Goal: Find specific page/section: Find specific page/section

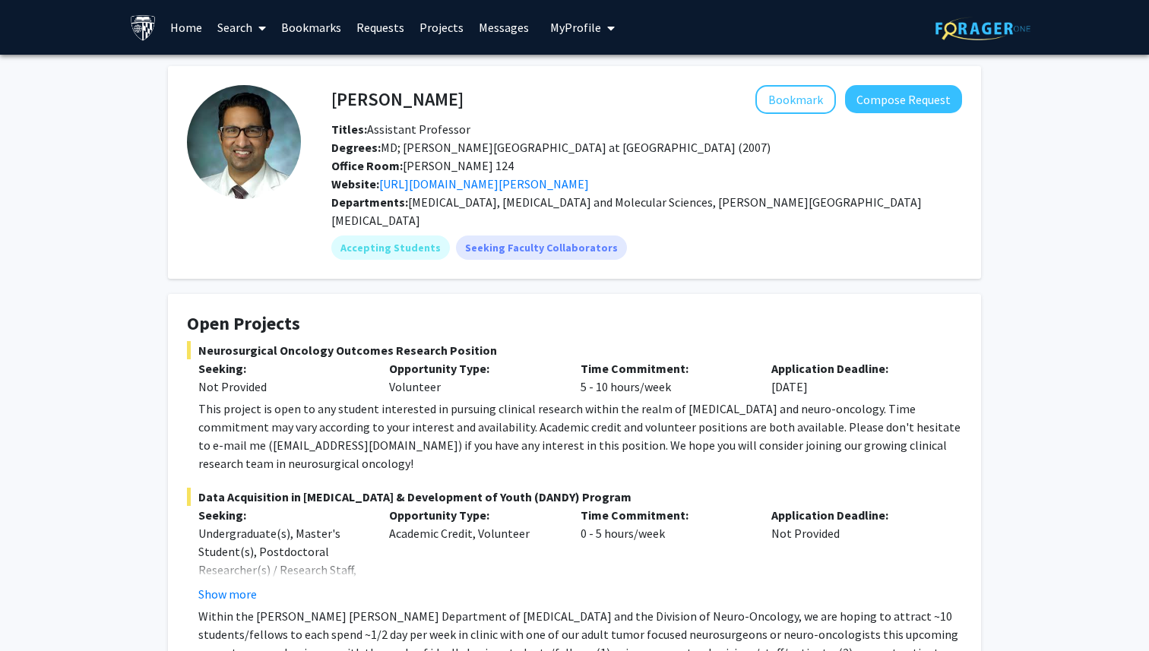
click at [188, 19] on link "Home" at bounding box center [186, 27] width 47 height 53
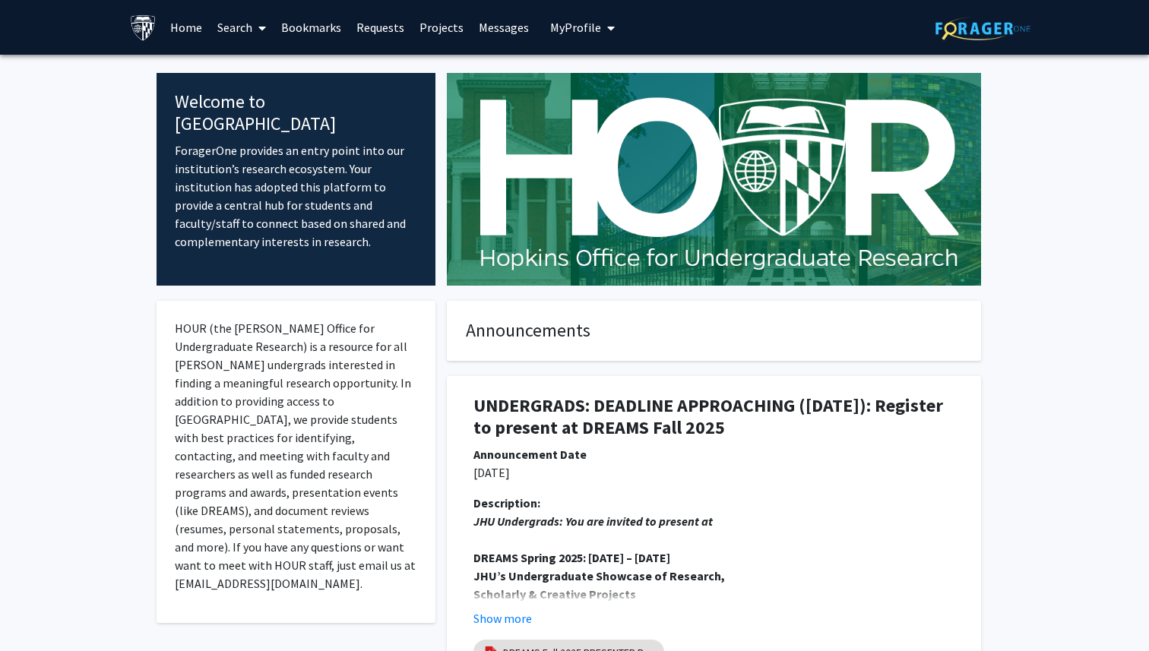
click at [424, 30] on link "Projects" at bounding box center [441, 27] width 59 height 53
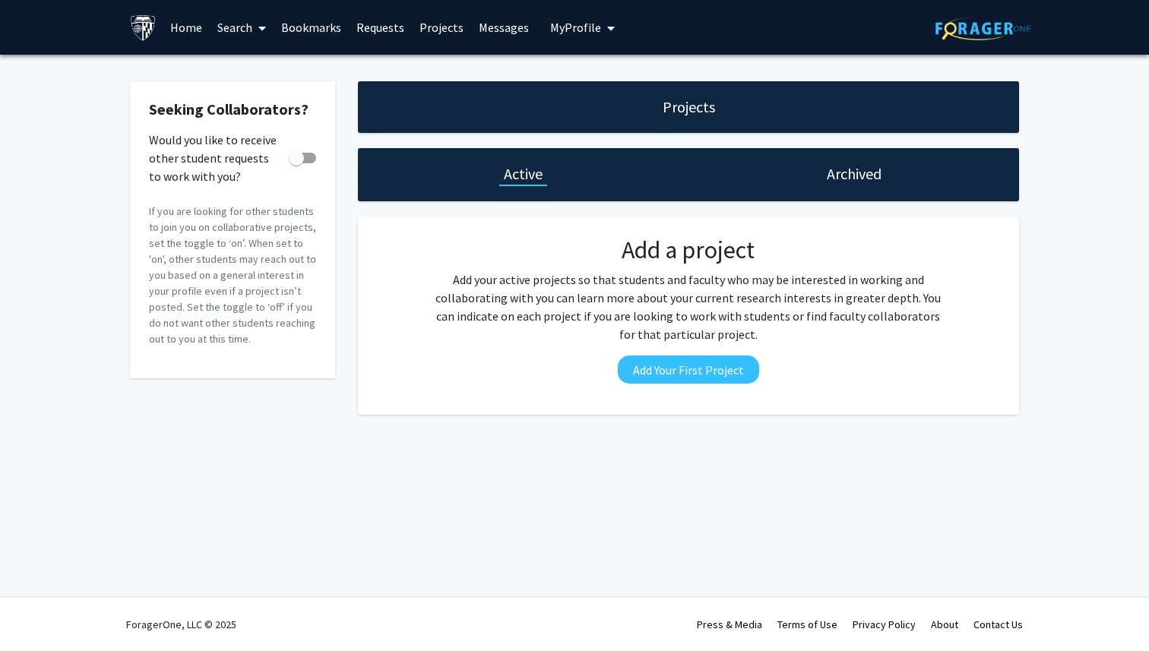
click at [237, 30] on link "Search" at bounding box center [242, 27] width 64 height 53
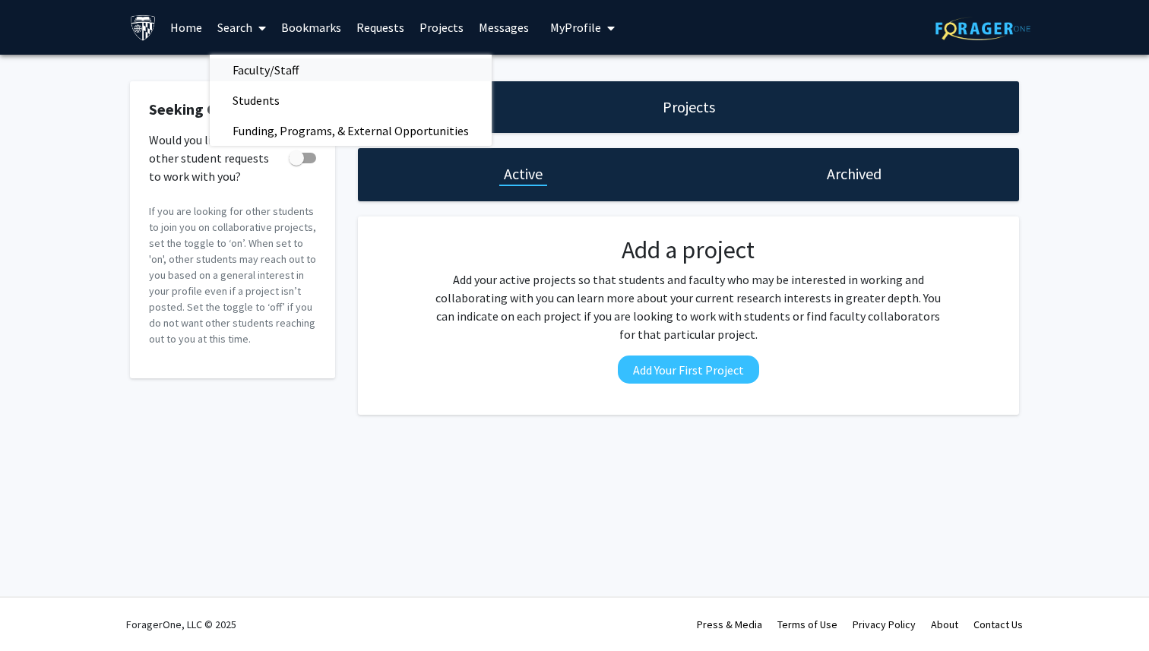
click at [276, 71] on span "Faculty/Staff" at bounding box center [266, 70] width 112 height 30
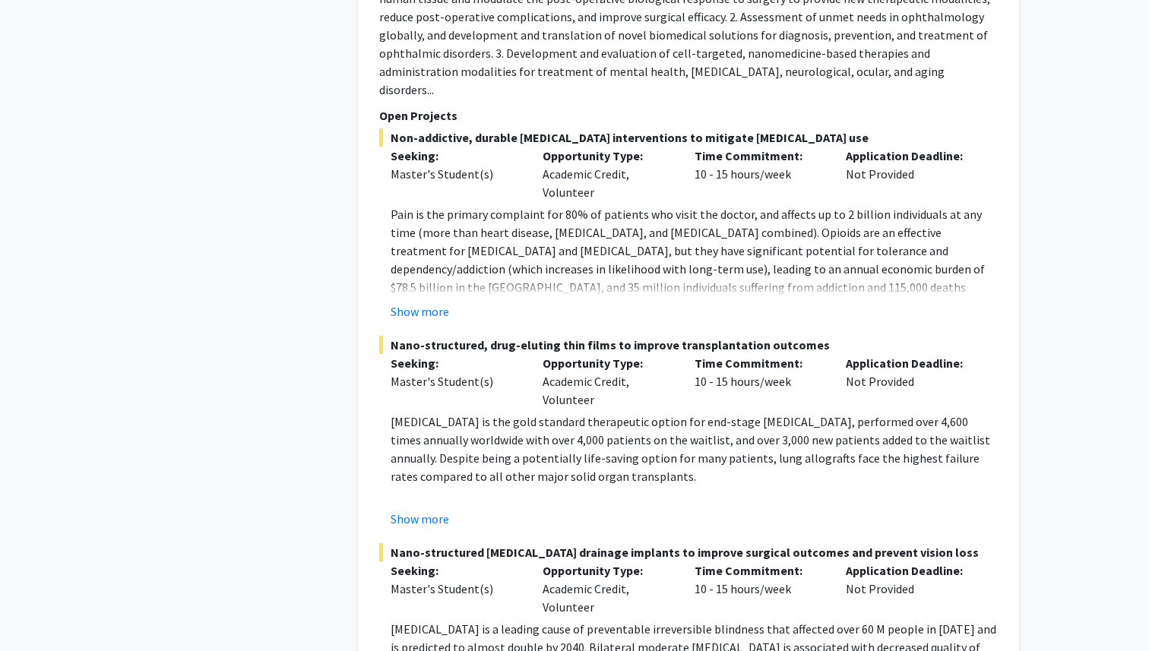
scroll to position [7556, 0]
